Goal: Check status

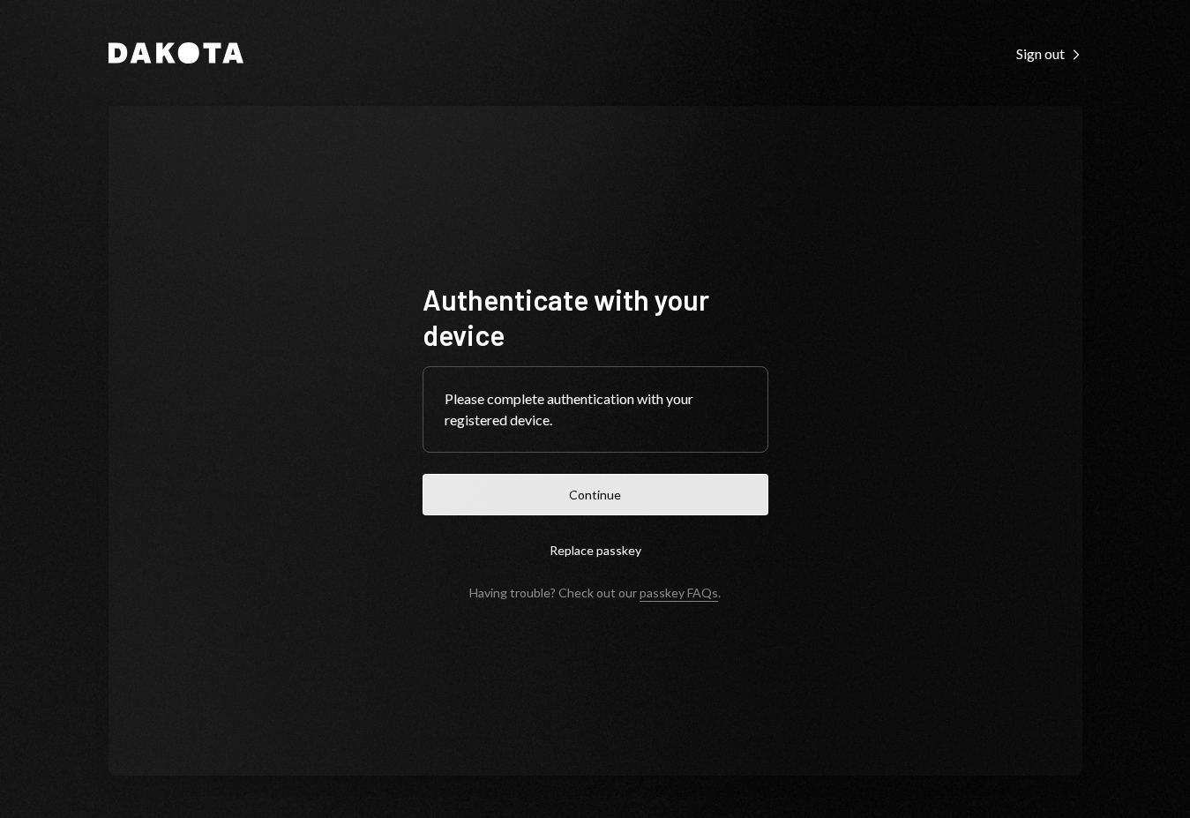
click at [590, 497] on button "Continue" at bounding box center [595, 494] width 346 height 41
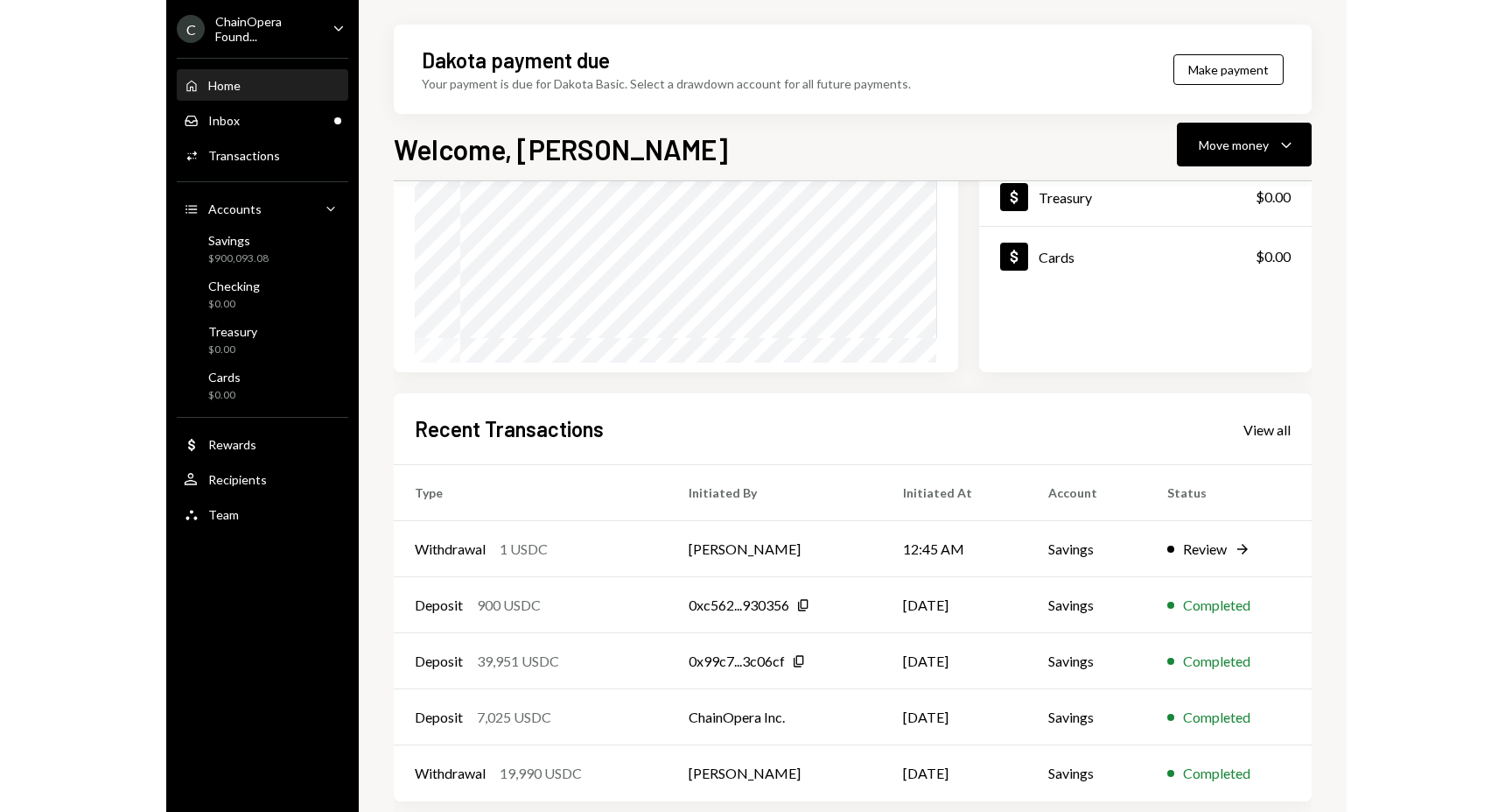
scroll to position [243, 0]
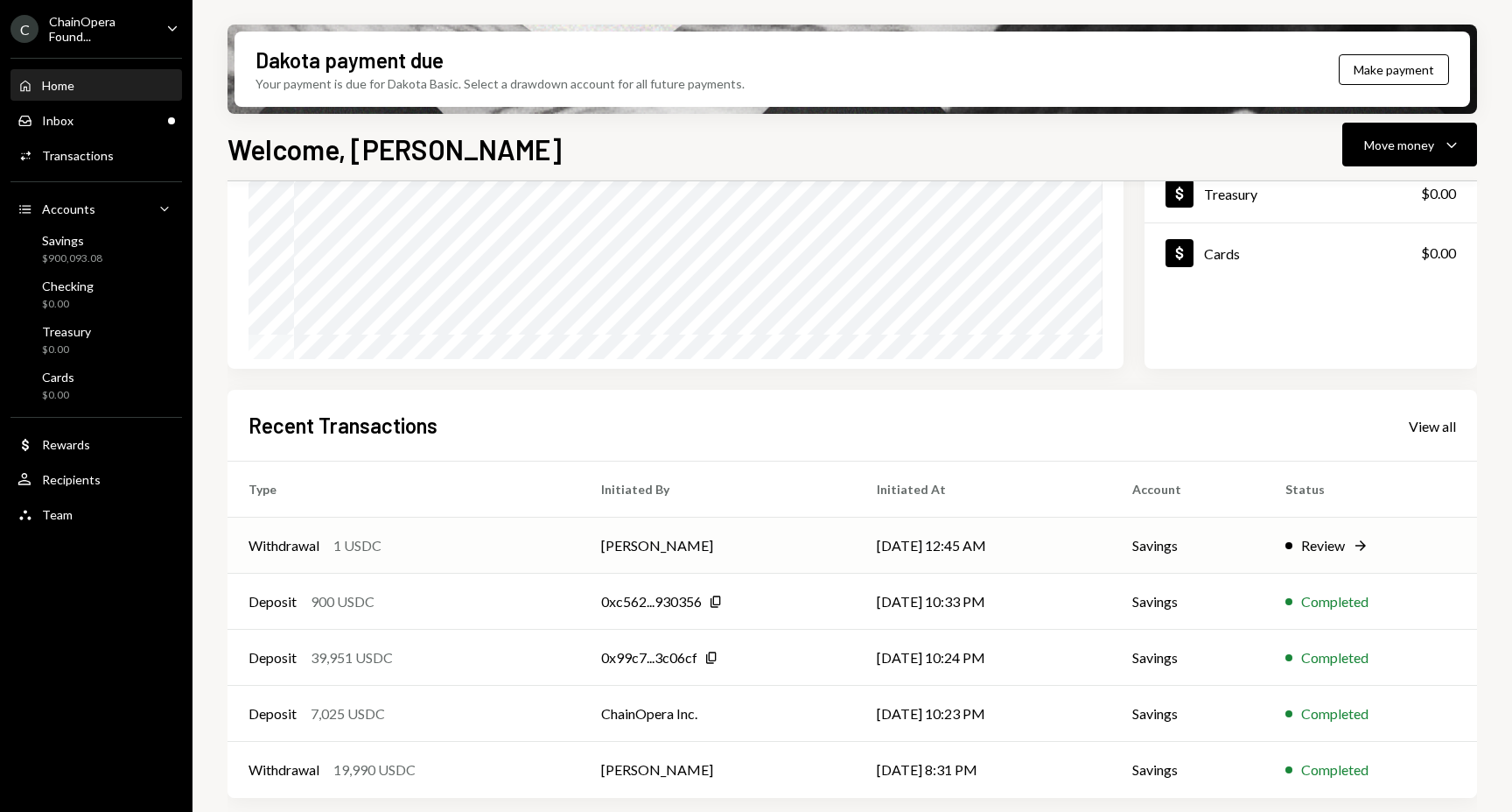
click at [1180, 543] on div "Review" at bounding box center [1323, 545] width 44 height 21
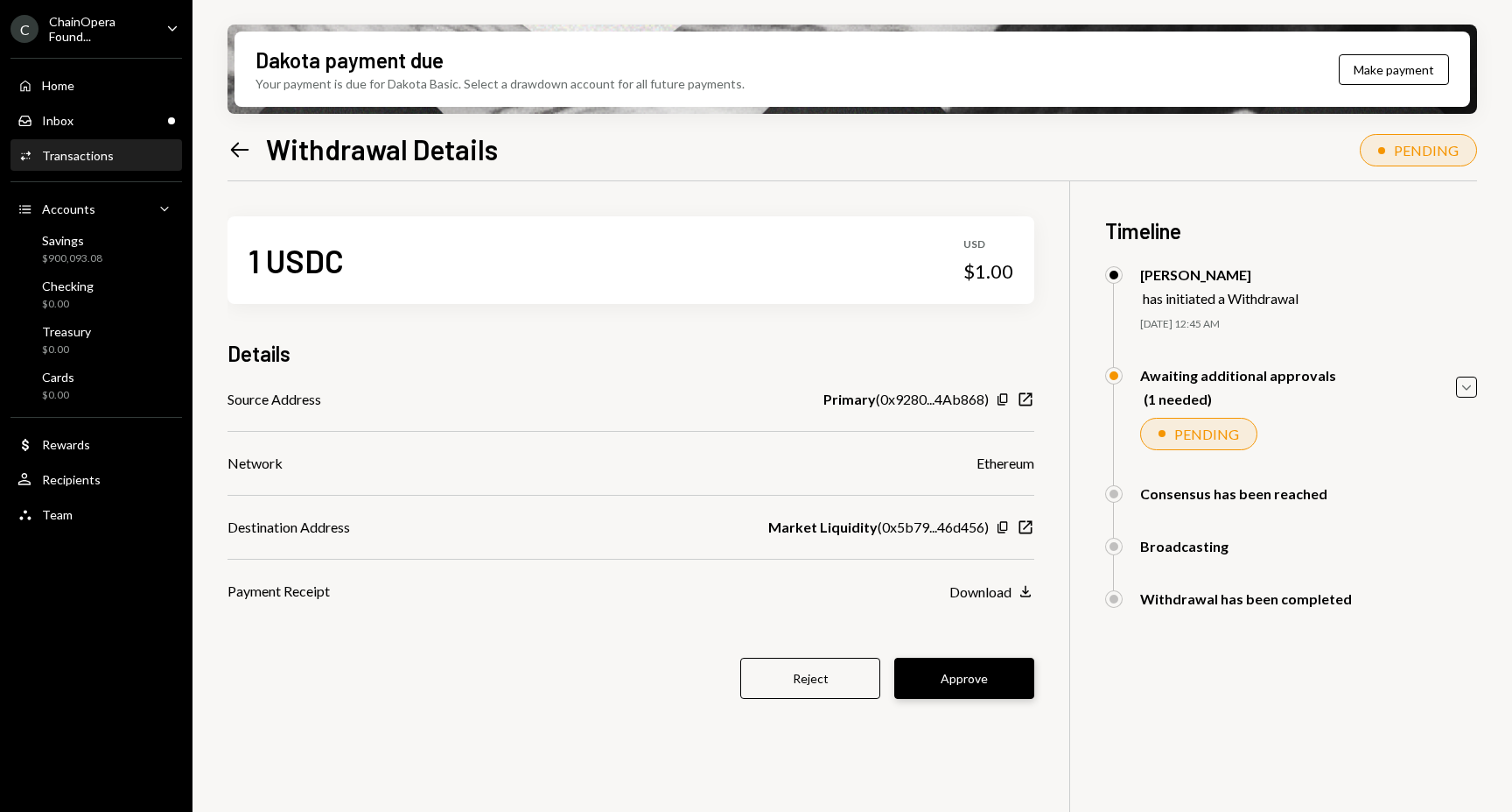
click at [972, 678] on button "Approve" at bounding box center [963, 677] width 140 height 41
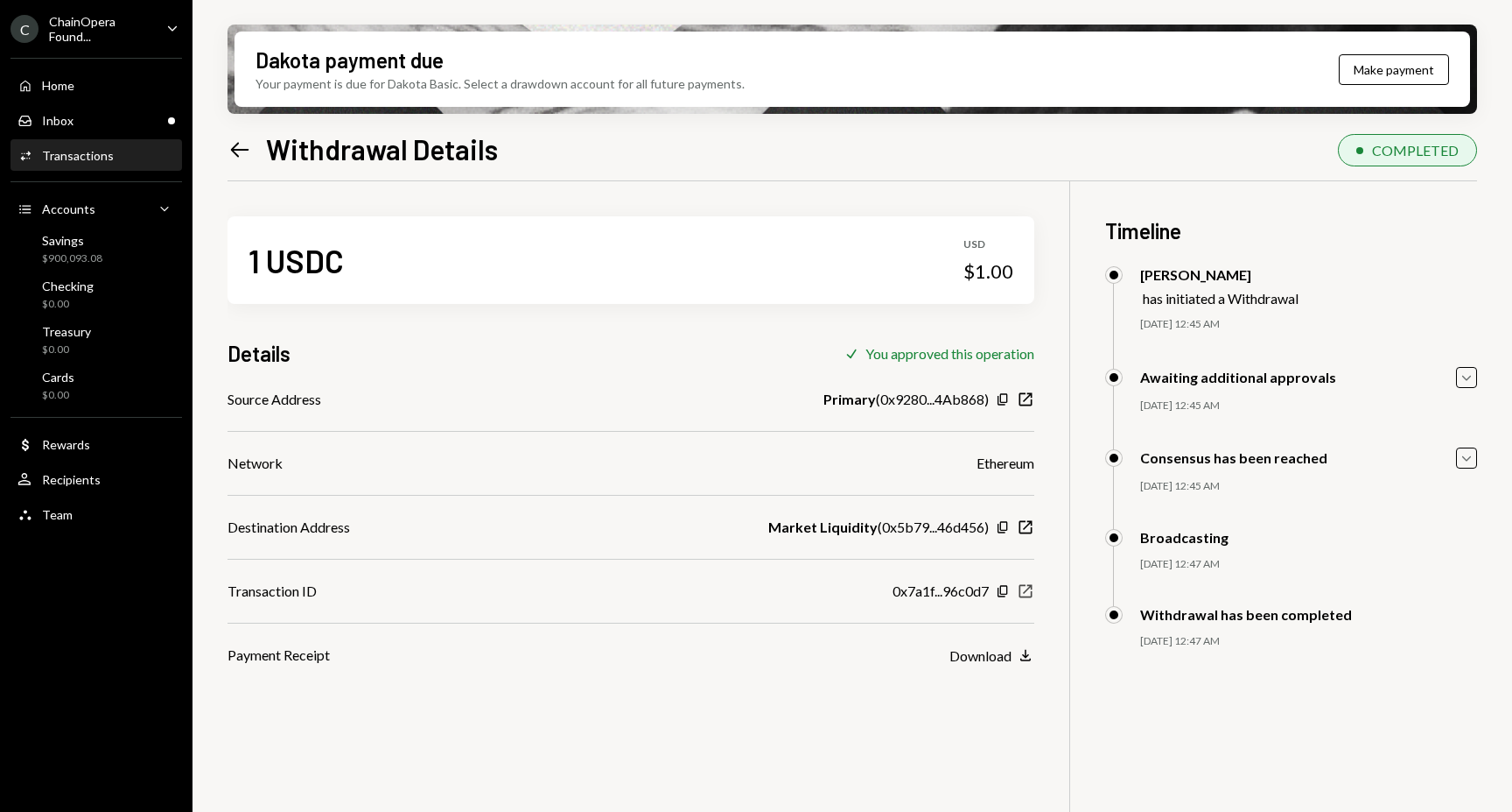
click at [1026, 591] on icon "button" at bounding box center [1026, 591] width 13 height 13
